Goal: Task Accomplishment & Management: Complete application form

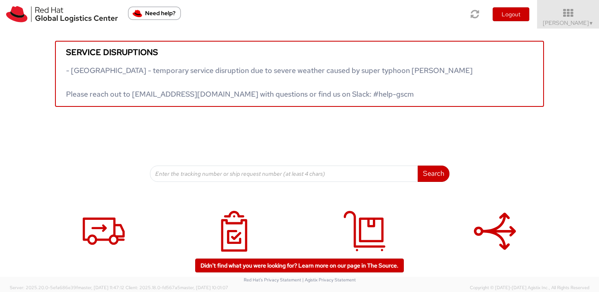
scroll to position [28, 0]
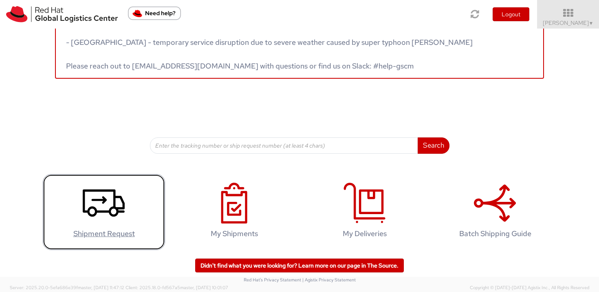
click at [107, 209] on use at bounding box center [104, 202] width 42 height 27
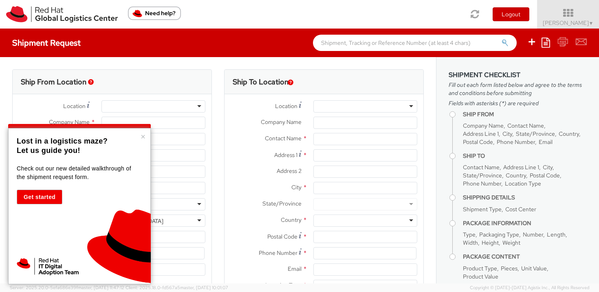
select select "603"
select select
click at [144, 137] on button "×" at bounding box center [143, 136] width 5 height 8
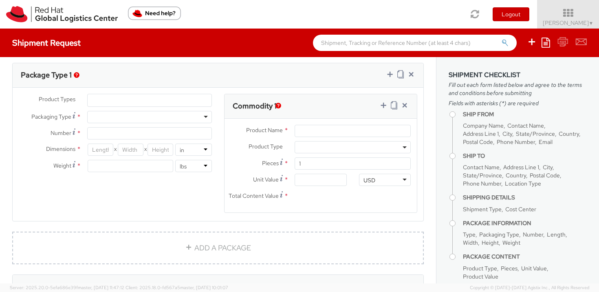
type input "Red Hat Limited"
type input "Cihan Ozyurt"
type input "6700 Cork Airport Business Park"
type input "Kinsale Rd"
type input "CORK"
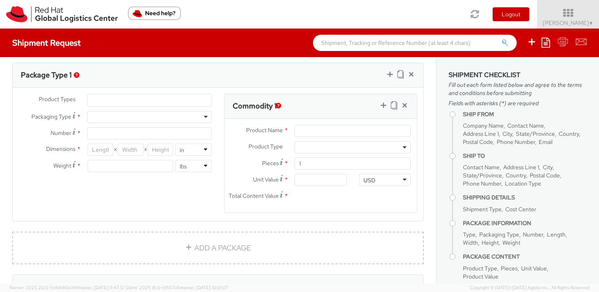
type input "T12 XR60"
type input "353 21 2303400"
type input "cozyurt@redhat.com"
select select "CM"
select select "KGS"
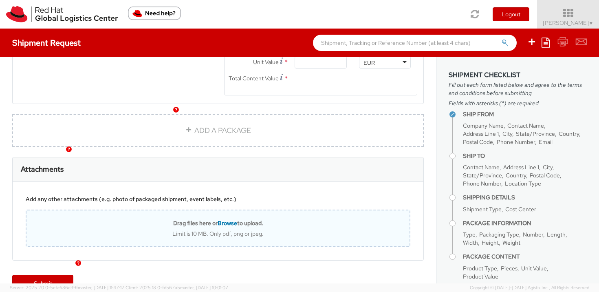
scroll to position [538, 0]
